Goal: Task Accomplishment & Management: Use online tool/utility

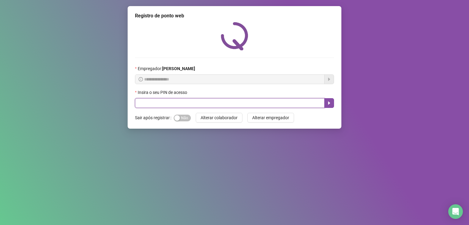
click at [175, 101] on input "text" at bounding box center [230, 103] width 190 height 10
click at [326, 105] on button "button" at bounding box center [329, 103] width 10 height 10
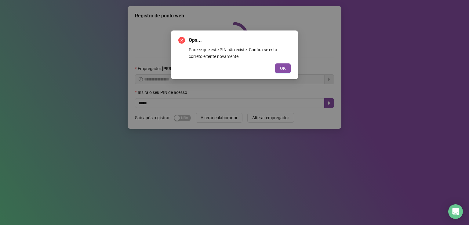
click at [273, 61] on div "Ops... Parece que este PIN não existe. Confira se está correto e tente novament…" at bounding box center [234, 55] width 112 height 37
click at [280, 66] on span "OK" at bounding box center [283, 68] width 6 height 7
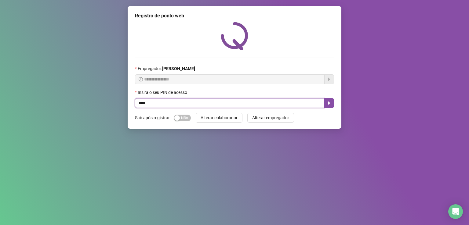
type input "*****"
click at [328, 106] on icon "caret-right" at bounding box center [329, 103] width 5 height 5
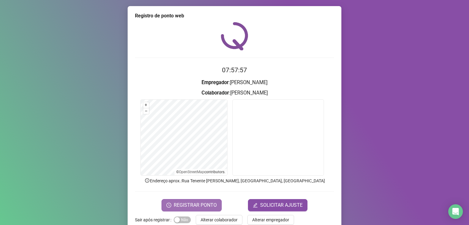
click at [176, 202] on span "REGISTRAR PONTO" at bounding box center [195, 205] width 43 height 7
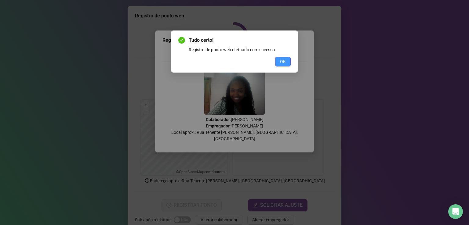
click at [281, 65] on span "OK" at bounding box center [283, 61] width 6 height 7
